Goal: Information Seeking & Learning: Learn about a topic

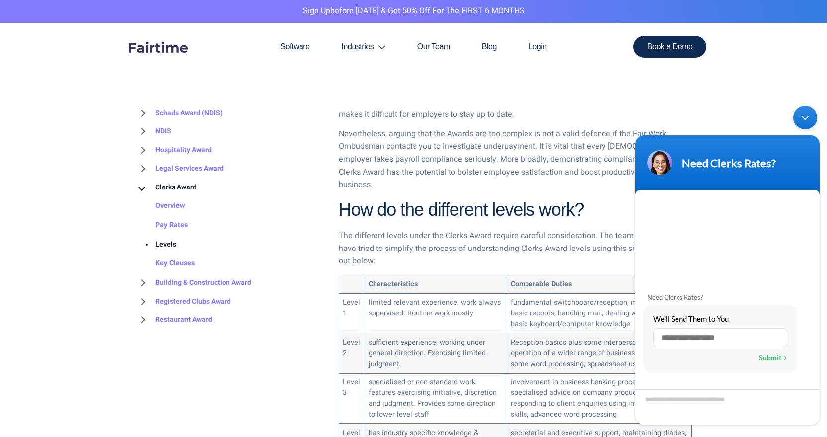
click at [806, 117] on div "Minimize live chat window" at bounding box center [805, 118] width 24 height 24
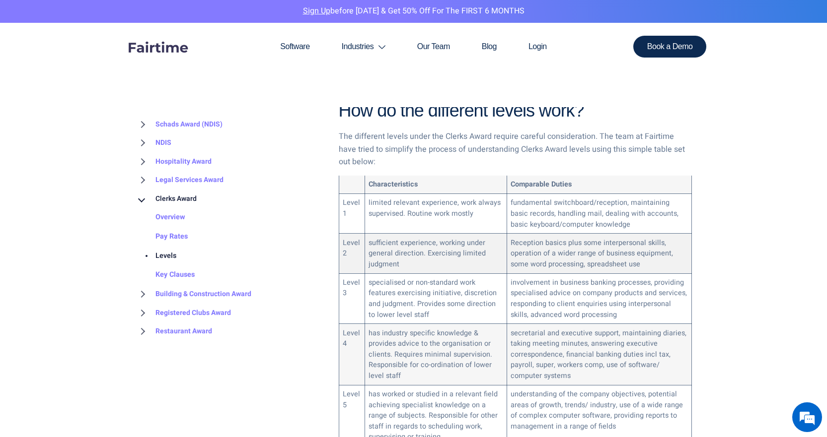
scroll to position [593, 0]
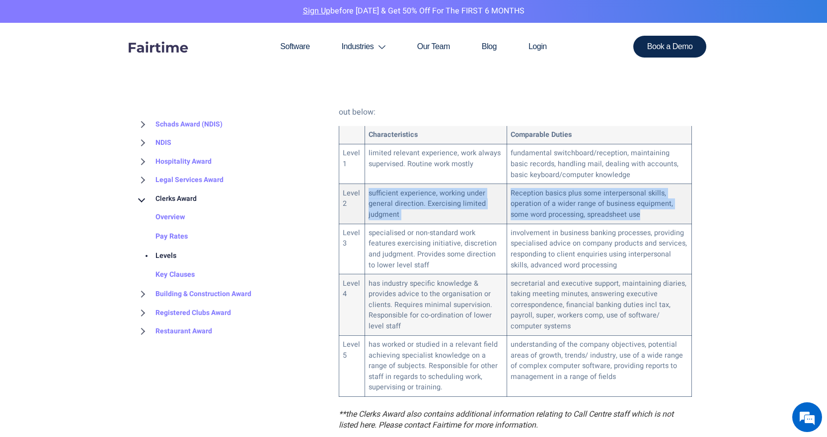
drag, startPoint x: 369, startPoint y: 179, endPoint x: 649, endPoint y: 207, distance: 281.0
click at [649, 207] on tr "Level 2 sufficient experience, working under general direction. Exercising limi…" at bounding box center [515, 204] width 353 height 40
click at [639, 202] on td "Reception basics plus some interpersonal skills, operation of a wider range of …" at bounding box center [599, 204] width 185 height 40
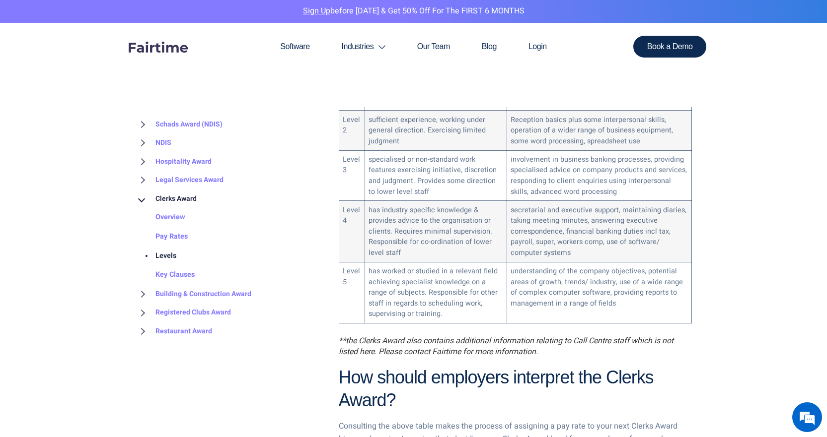
scroll to position [669, 0]
